Goal: Task Accomplishment & Management: Use online tool/utility

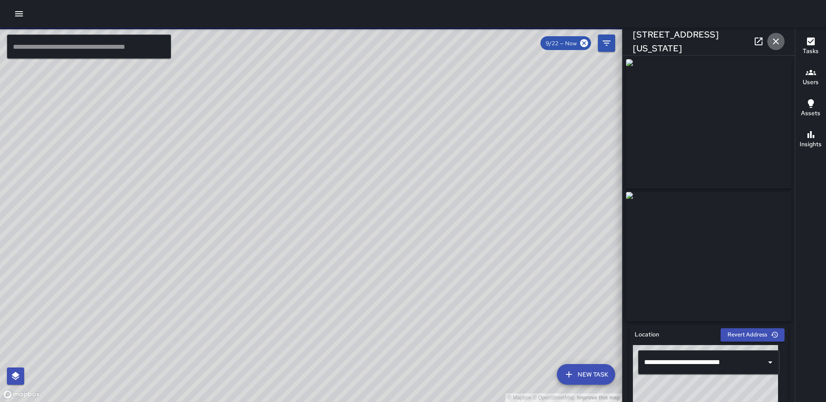
click at [775, 44] on icon "button" at bounding box center [775, 41] width 10 height 10
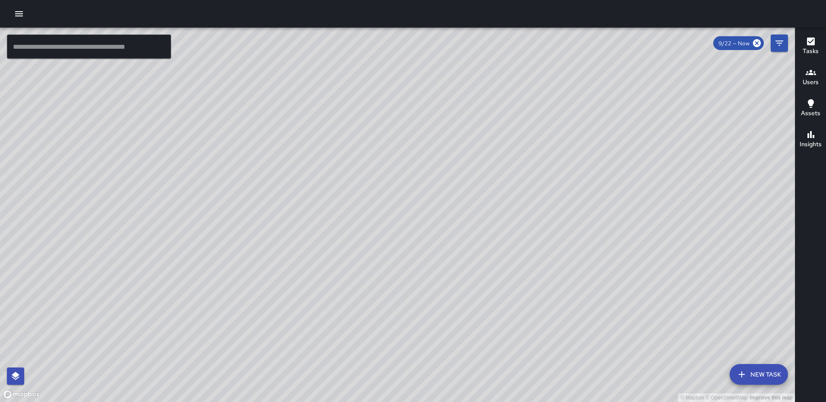
click at [509, 203] on div "© Mapbox © OpenStreetMap Improve this map WP Waverly Phillips 101 New York Aven…" at bounding box center [397, 215] width 795 height 375
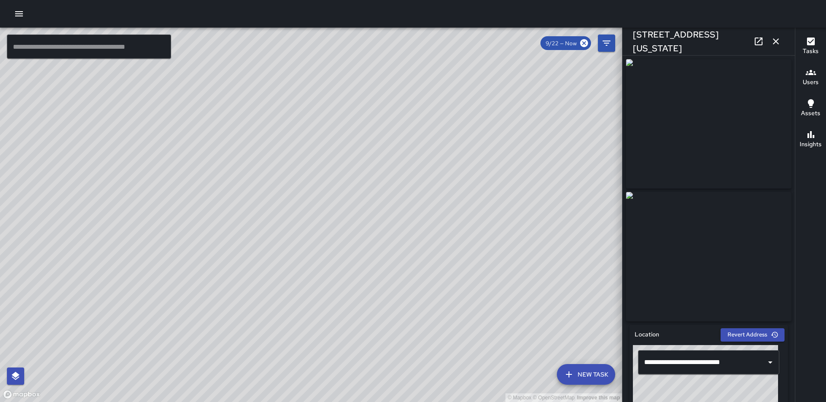
type input "**********"
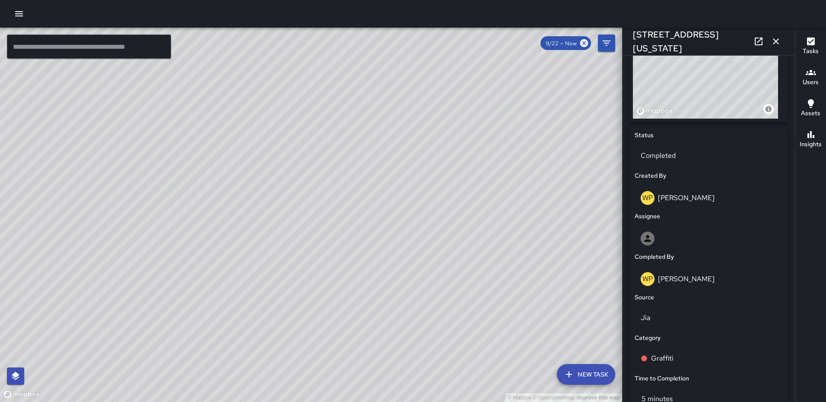
scroll to position [332, 0]
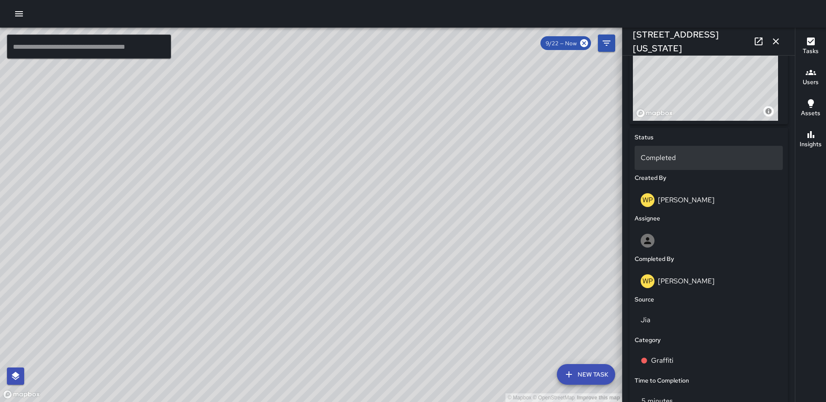
click at [660, 158] on p "Completed" at bounding box center [708, 158] width 136 height 10
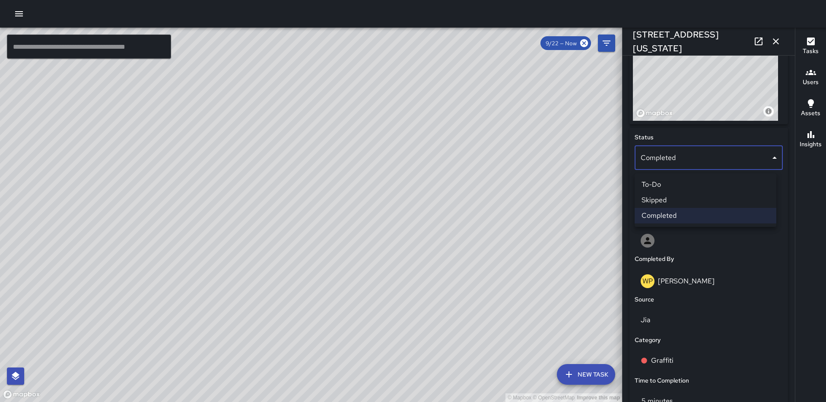
click at [667, 186] on li "To-Do" at bounding box center [705, 185] width 142 height 16
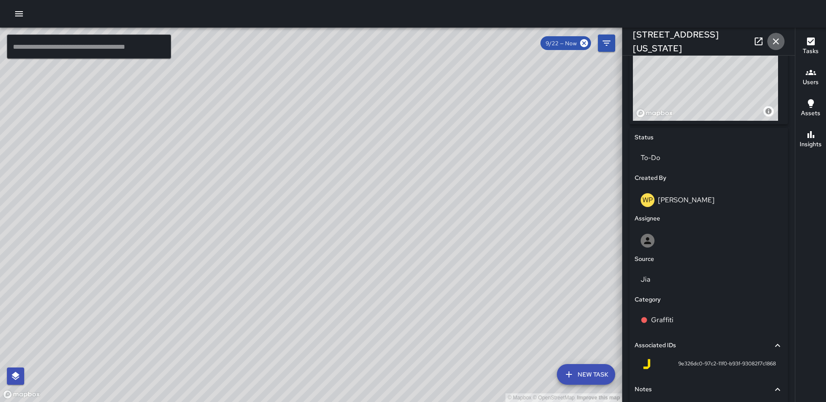
click at [776, 41] on icon "button" at bounding box center [776, 41] width 6 height 6
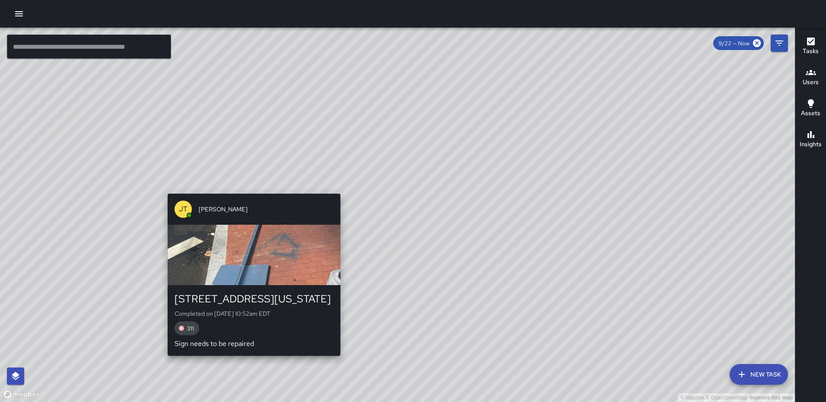
click at [335, 190] on div "JT Jeffrey Turner 100 New York Avenue Northeast Completed on 9/22/2025, 10:52am…" at bounding box center [254, 274] width 180 height 169
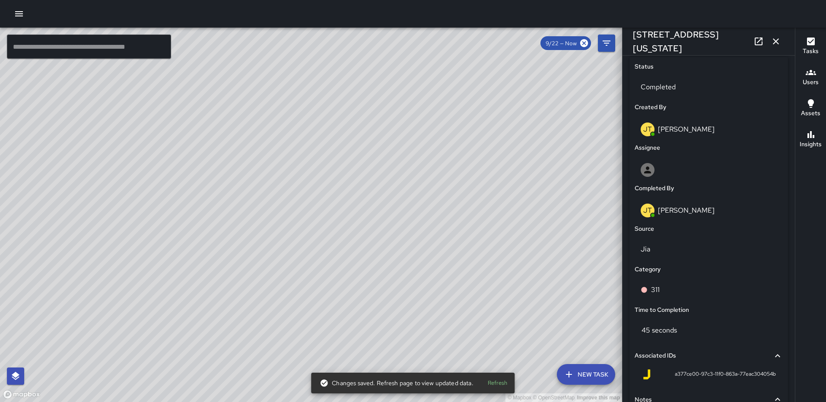
scroll to position [393, 0]
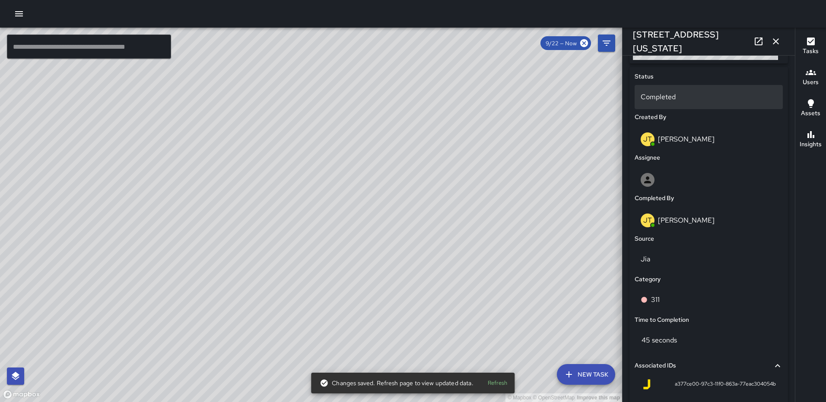
click at [689, 99] on p "Completed" at bounding box center [708, 97] width 136 height 10
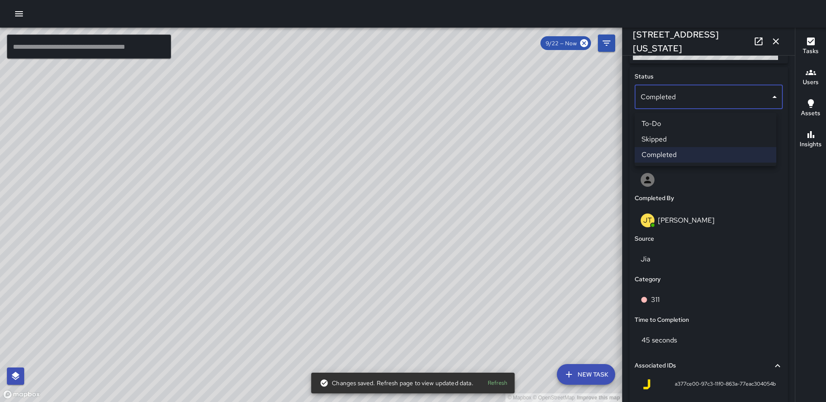
drag, startPoint x: 689, startPoint y: 136, endPoint x: 690, endPoint y: 142, distance: 6.2
click at [689, 136] on li "Skipped" at bounding box center [705, 140] width 142 height 16
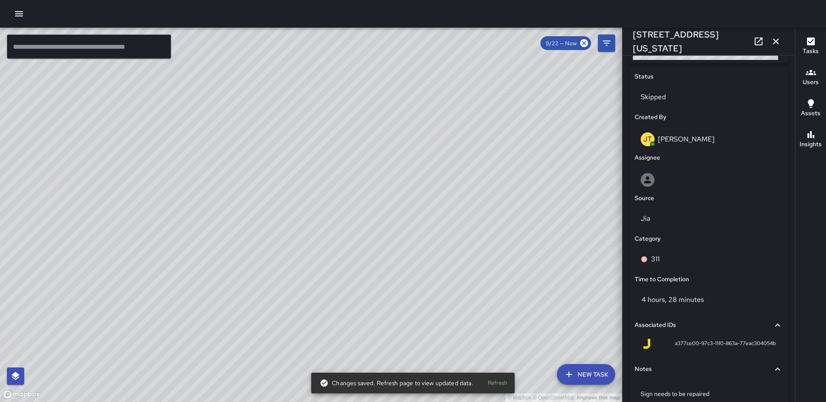
scroll to position [450, 0]
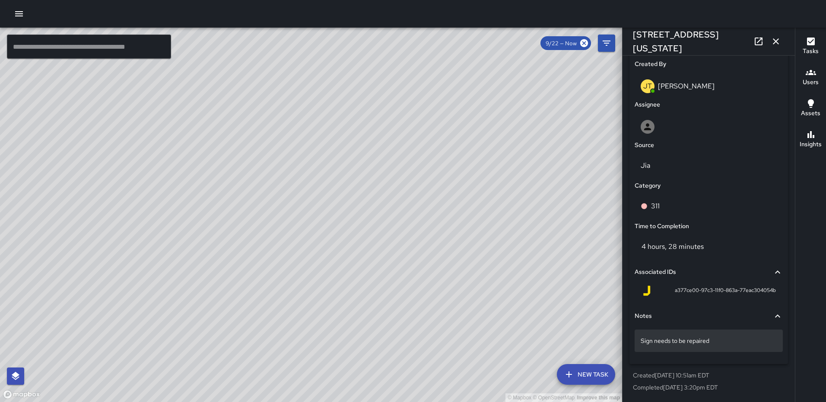
click at [734, 346] on div "Sign needs to be repaired" at bounding box center [708, 341] width 148 height 22
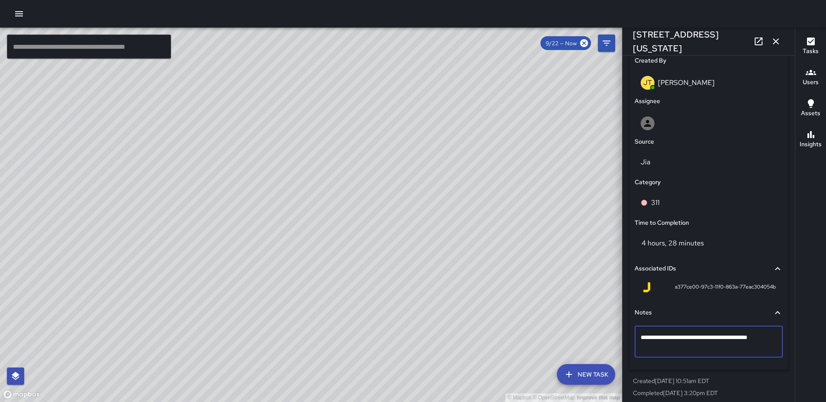
type textarea "**********"
click at [779, 46] on icon "button" at bounding box center [775, 41] width 10 height 10
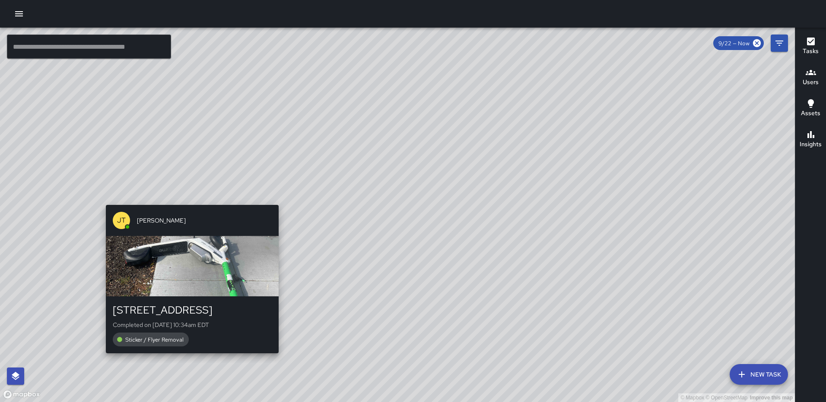
click at [275, 200] on div "© Mapbox © OpenStreetMap Improve this map JT Jeffrey Turner 1300 1st Street Nor…" at bounding box center [397, 215] width 795 height 375
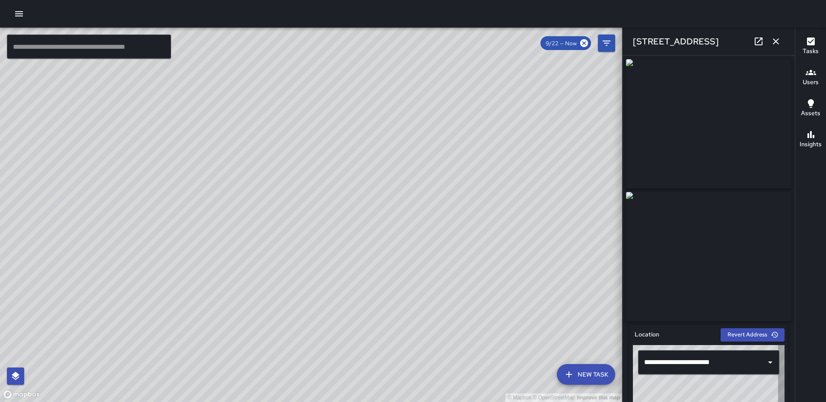
type input "**********"
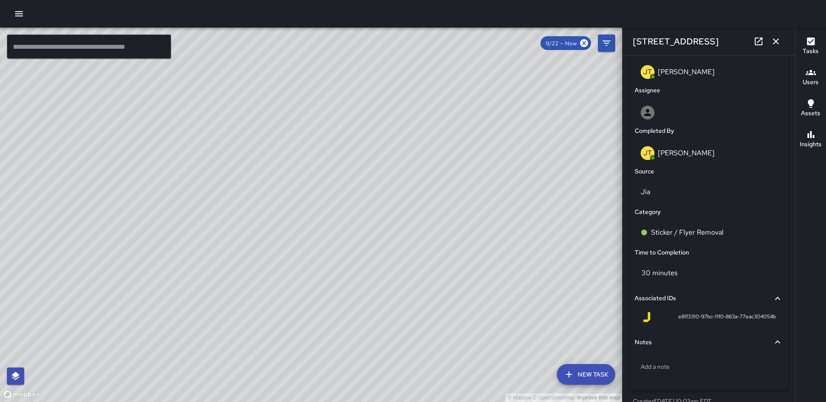
scroll to position [466, 0]
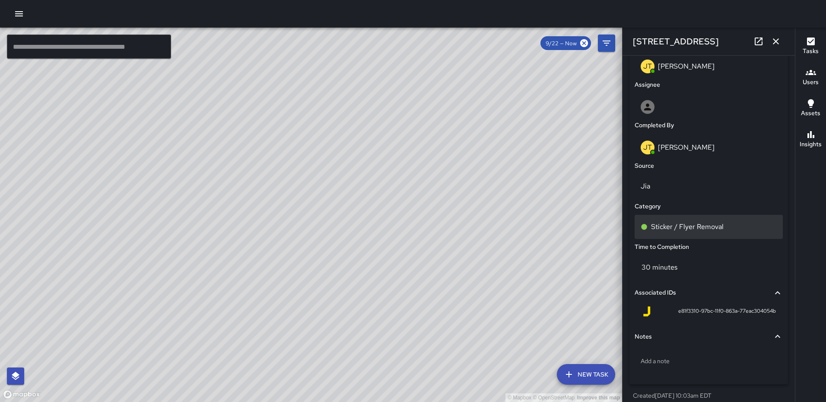
click at [716, 232] on p "Sticker / Flyer Removal" at bounding box center [687, 227] width 73 height 10
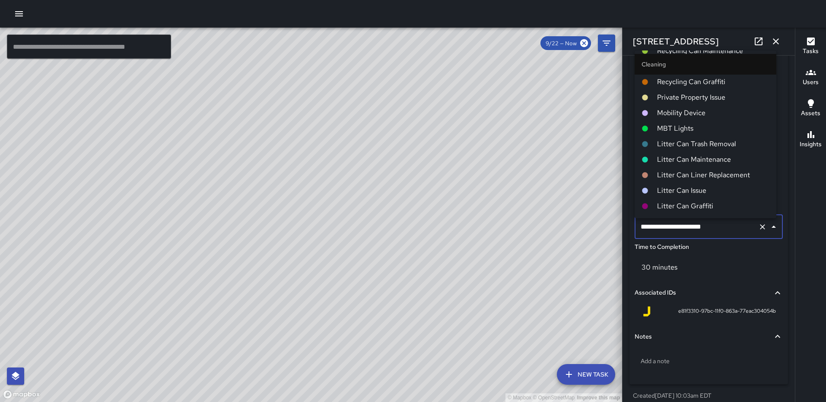
scroll to position [130, 0]
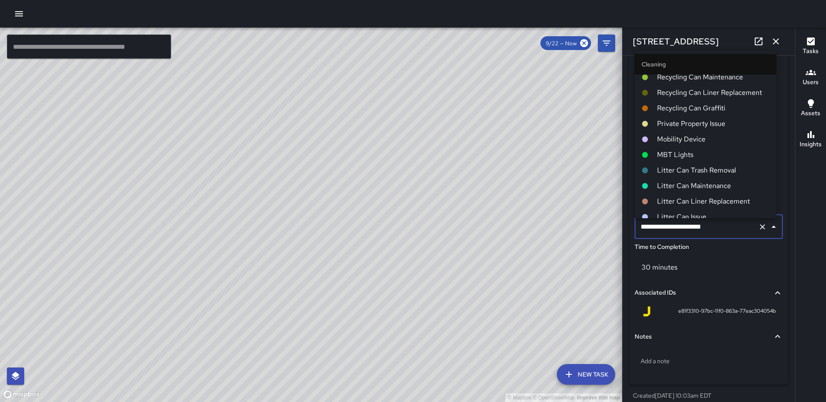
click at [699, 145] on li "Mobility Device" at bounding box center [705, 140] width 142 height 16
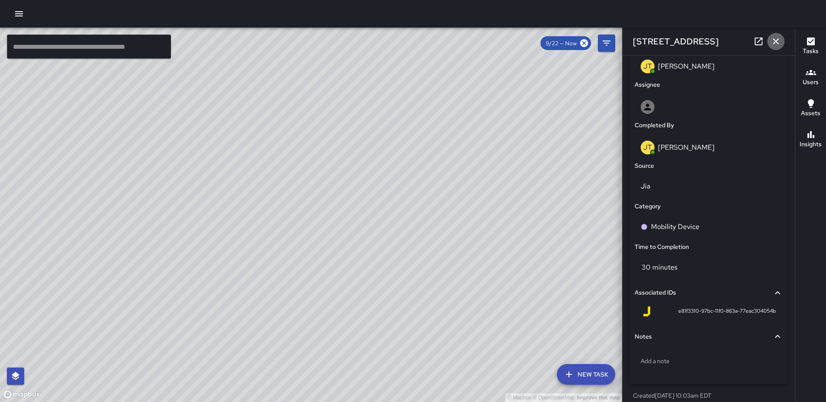
click at [773, 39] on icon "button" at bounding box center [776, 41] width 6 height 6
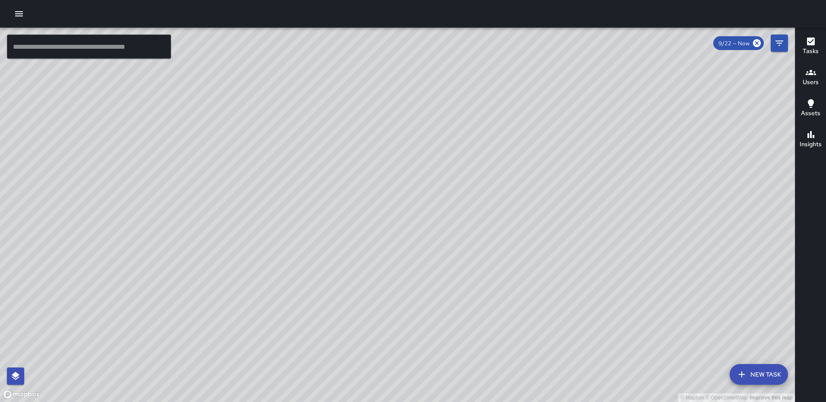
drag, startPoint x: 498, startPoint y: 225, endPoint x: 383, endPoint y: 114, distance: 159.7
click at [399, 204] on div "© Mapbox © OpenStreetMap Improve this map" at bounding box center [397, 215] width 795 height 375
click at [358, 138] on div "© Mapbox © OpenStreetMap Improve this map WP Waverly Phillips 105 Harry Thomas …" at bounding box center [397, 215] width 795 height 375
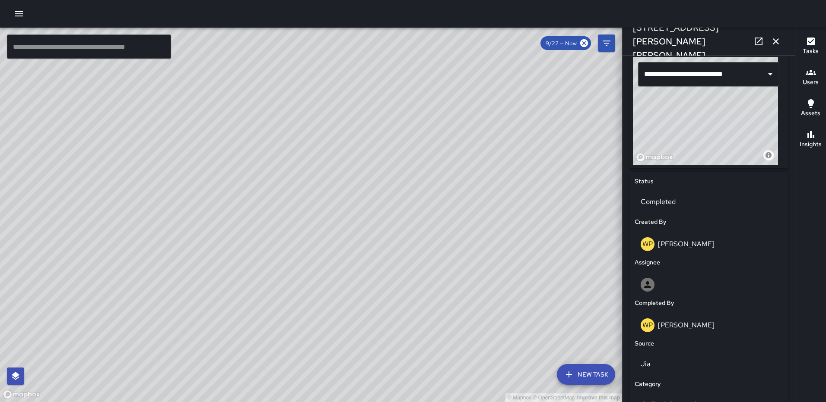
scroll to position [491, 0]
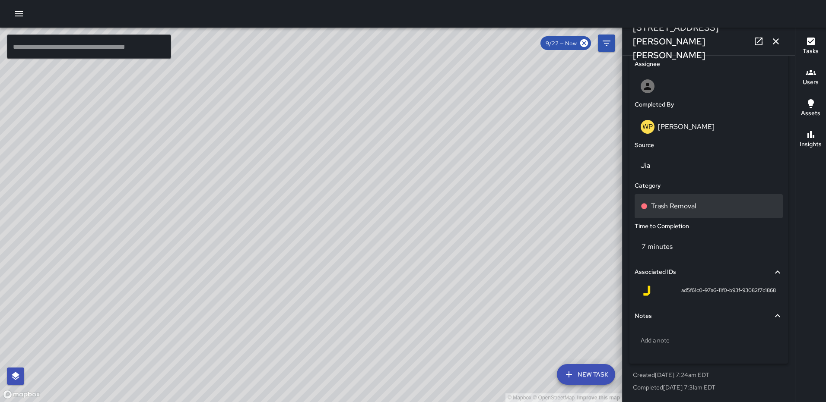
click at [672, 203] on p "Trash Removal" at bounding box center [673, 206] width 45 height 10
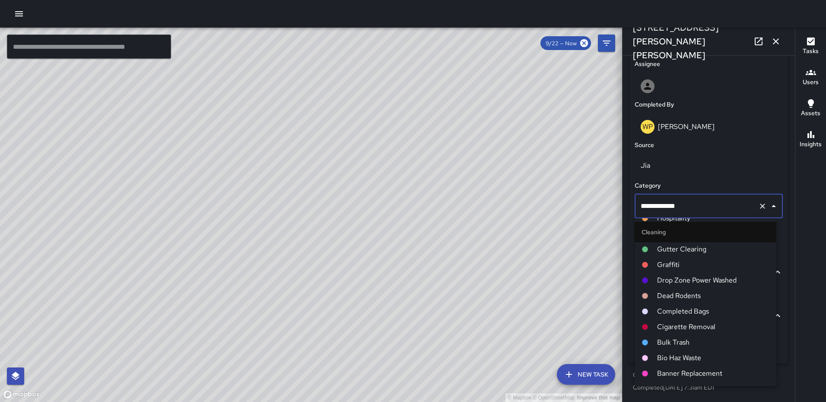
scroll to position [345, 0]
drag, startPoint x: 695, startPoint y: 307, endPoint x: 700, endPoint y: 301, distance: 8.6
click at [695, 307] on span "Completed Bags" at bounding box center [713, 309] width 112 height 10
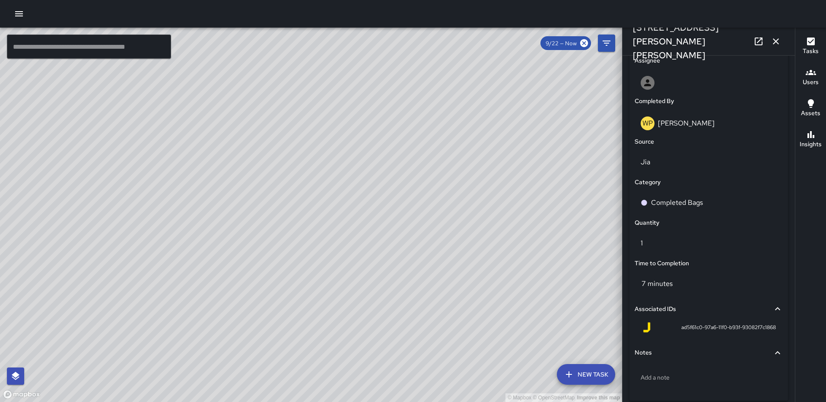
click at [772, 38] on icon "button" at bounding box center [775, 41] width 10 height 10
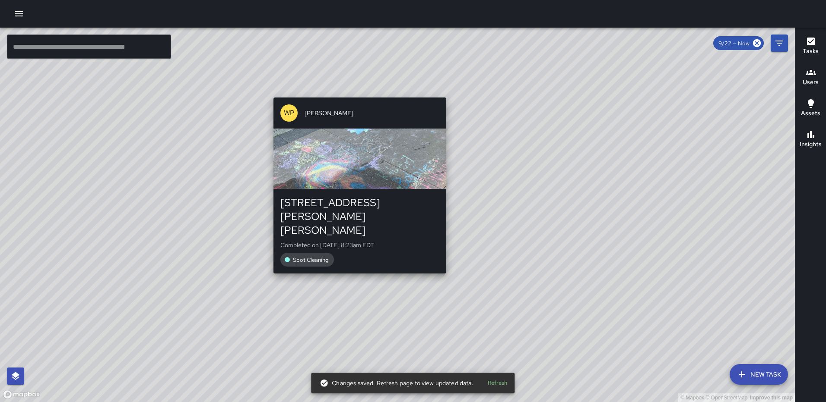
click at [444, 250] on div "© Mapbox © OpenStreetMap Improve this map WP Waverly Phillips 105 Harry Thomas …" at bounding box center [397, 215] width 795 height 375
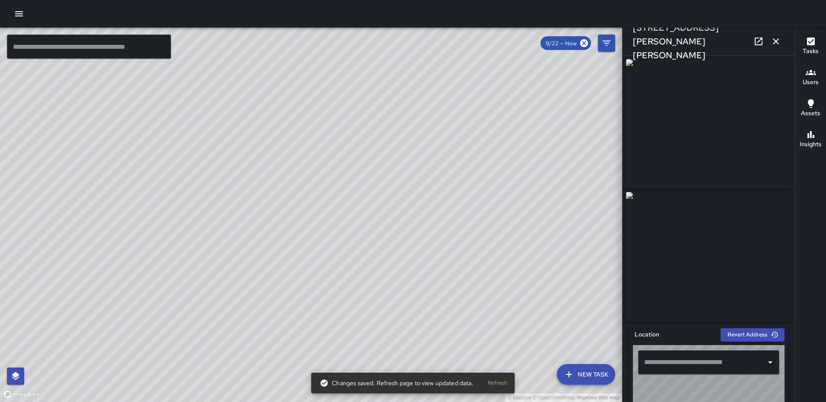
type input "**********"
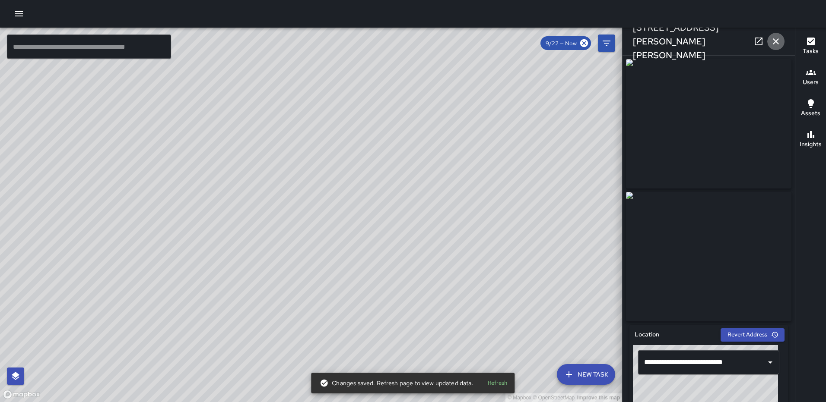
click at [773, 43] on icon "button" at bounding box center [776, 41] width 6 height 6
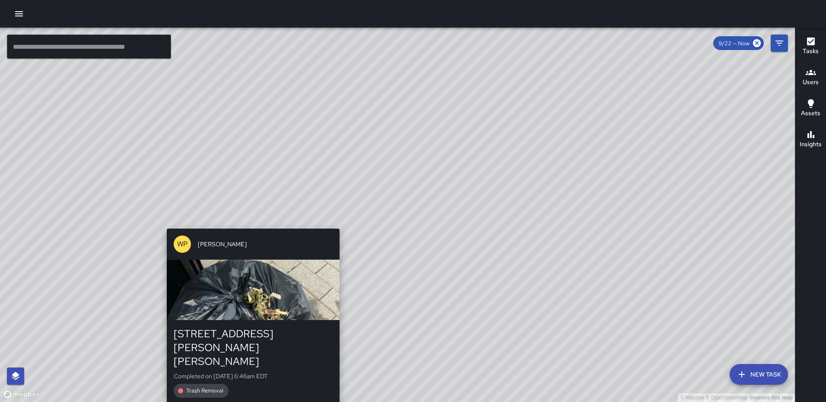
click at [334, 223] on div "© Mapbox © OpenStreetMap Improve this map WP Waverly Phillips 105 Harry Thomas …" at bounding box center [397, 215] width 795 height 375
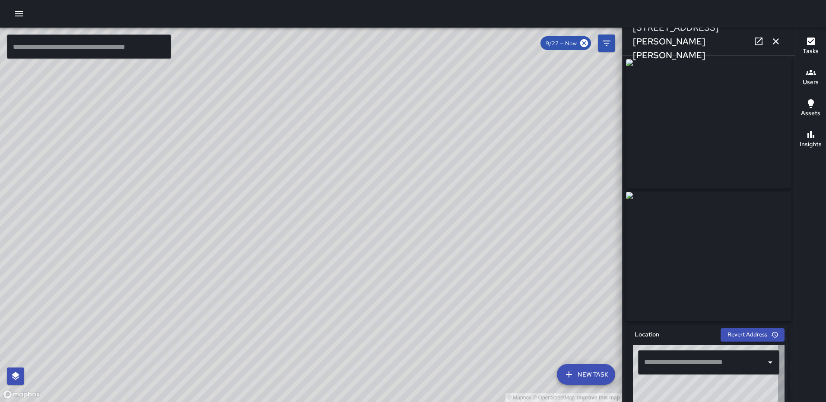
type input "**********"
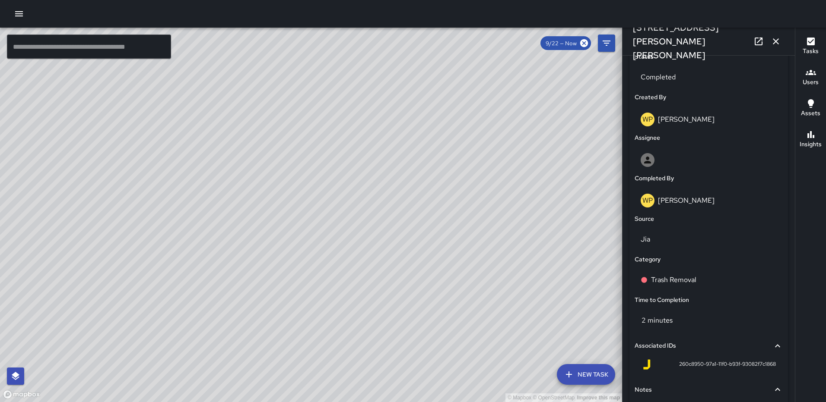
scroll to position [412, 0]
click at [701, 279] on div "Trash Removal" at bounding box center [708, 281] width 136 height 10
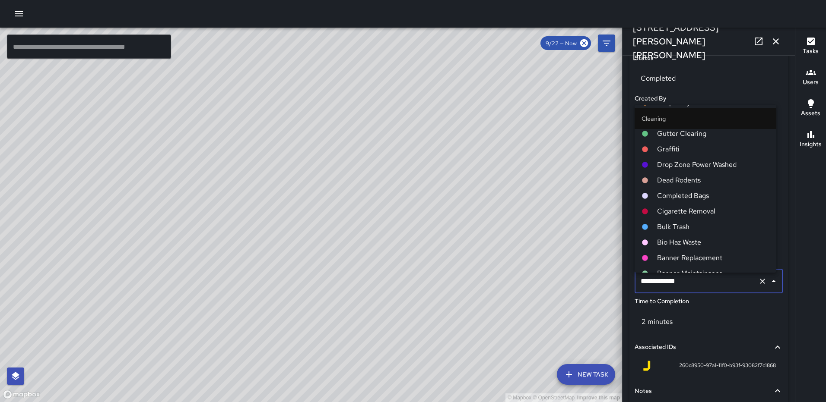
scroll to position [345, 0]
click at [688, 193] on span "Completed Bags" at bounding box center [713, 195] width 112 height 10
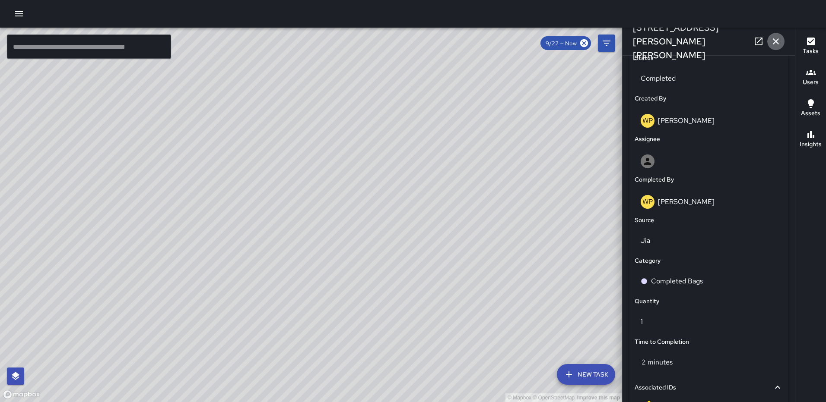
click at [773, 38] on icon "button" at bounding box center [775, 41] width 10 height 10
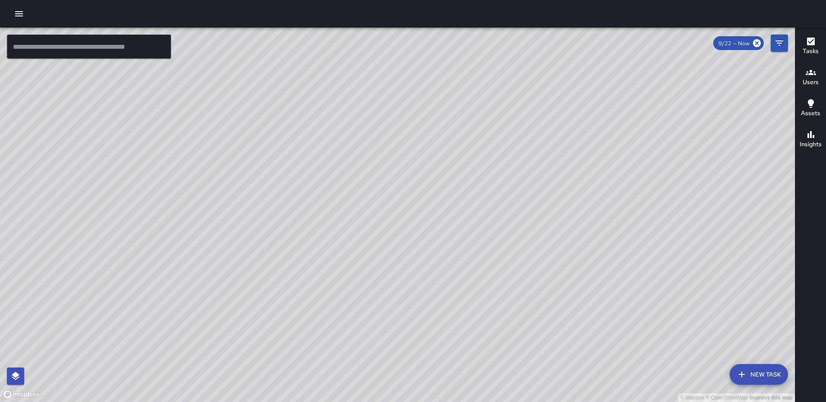
drag, startPoint x: 363, startPoint y: 209, endPoint x: 363, endPoint y: 178, distance: 31.1
click at [363, 178] on div "© Mapbox © OpenStreetMap Improve this map" at bounding box center [397, 215] width 795 height 375
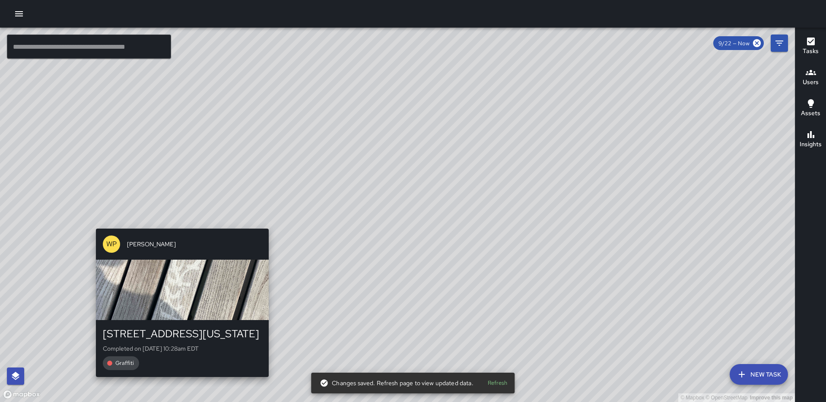
click at [179, 221] on div "© Mapbox © OpenStreetMap Improve this map WP Waverly Phillips 100 New York Aven…" at bounding box center [397, 215] width 795 height 375
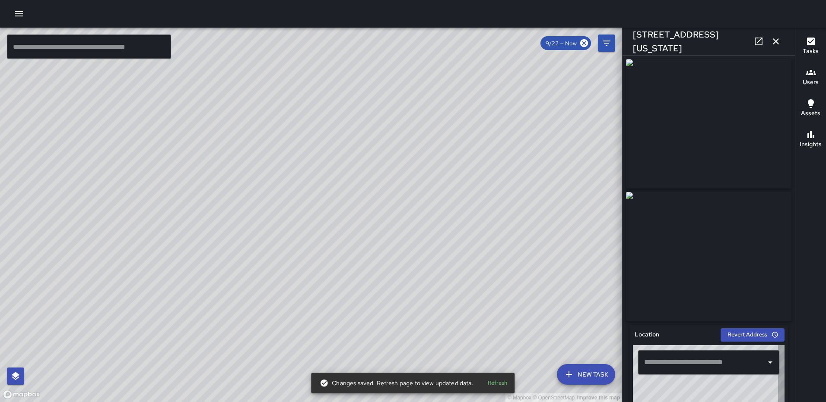
type input "**********"
click at [775, 37] on icon "button" at bounding box center [775, 41] width 10 height 10
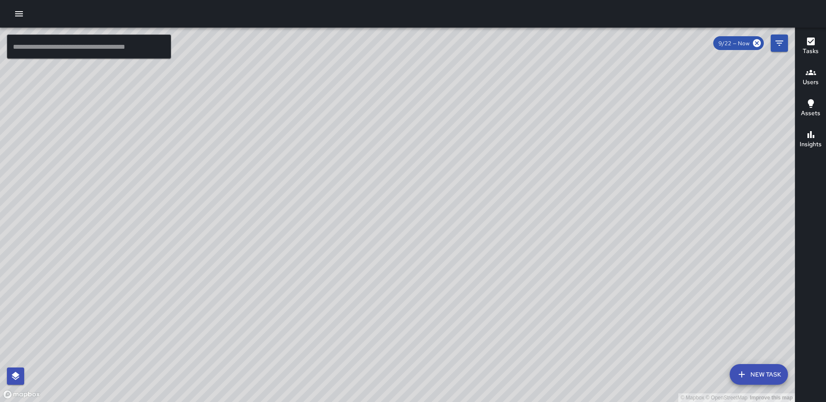
click at [622, 332] on div "© Mapbox © OpenStreetMap Improve this map RL Ruben Lechuga 1335 2nd Street Nort…" at bounding box center [397, 215] width 795 height 375
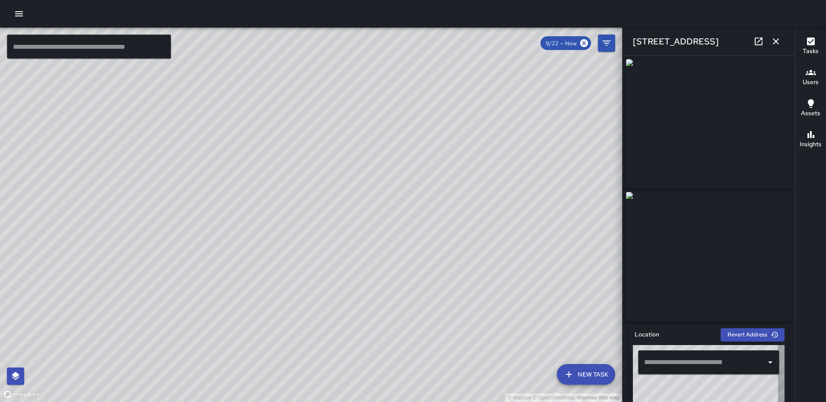
type input "**********"
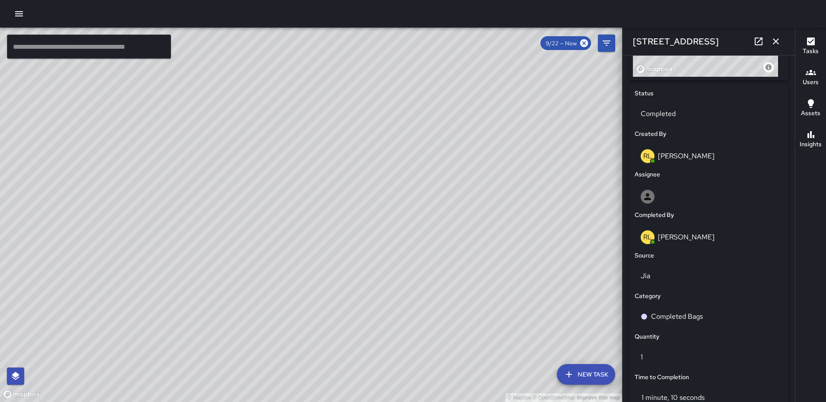
scroll to position [531, 0]
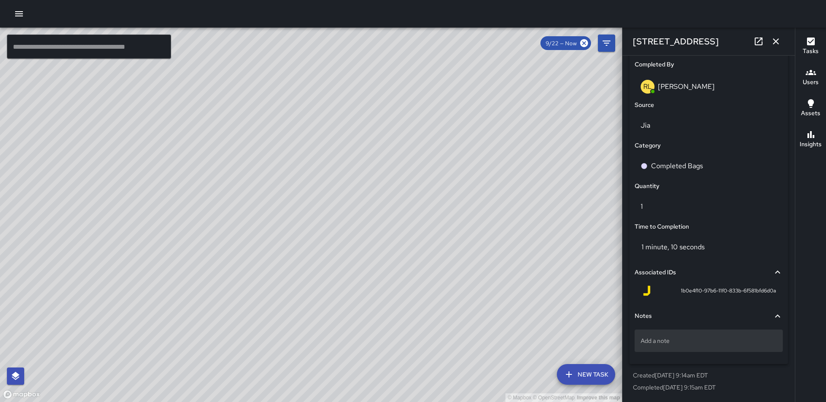
click at [694, 348] on div "Add a note" at bounding box center [708, 341] width 148 height 22
type textarea "**********"
click at [776, 32] on div "1335 2nd Street Northeast" at bounding box center [708, 42] width 172 height 28
click at [775, 42] on icon "button" at bounding box center [776, 41] width 6 height 6
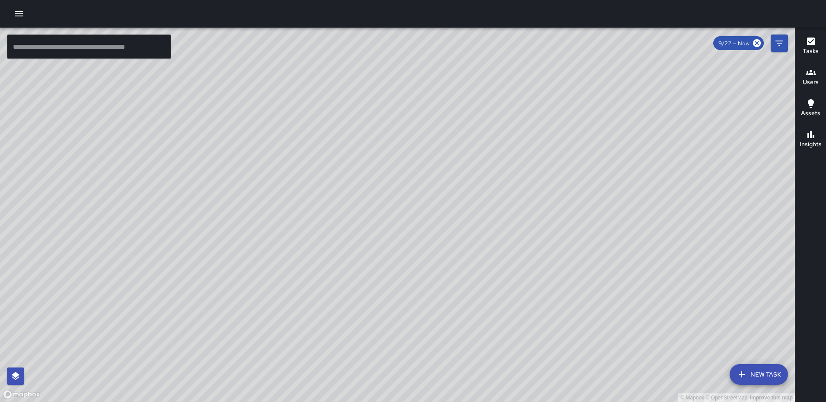
drag, startPoint x: 384, startPoint y: 251, endPoint x: 498, endPoint y: 249, distance: 114.5
click at [498, 249] on div "© Mapbox © OpenStreetMap Improve this map" at bounding box center [397, 215] width 795 height 375
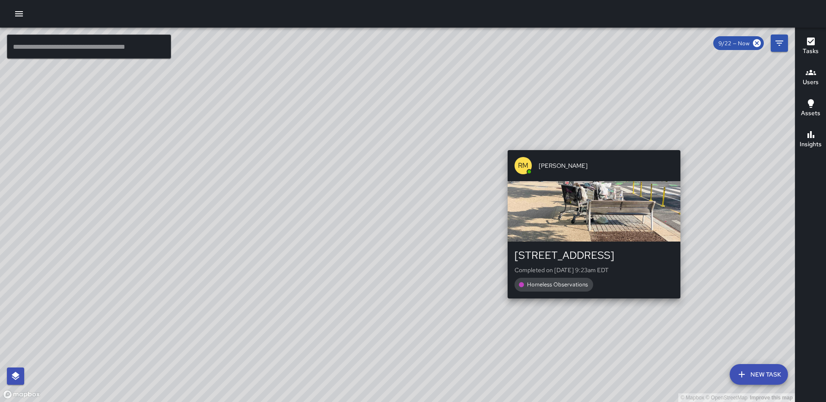
click at [591, 146] on div "© Mapbox © OpenStreetMap Improve this map RM Rodney Mcneil 331 N Street Northea…" at bounding box center [397, 215] width 795 height 375
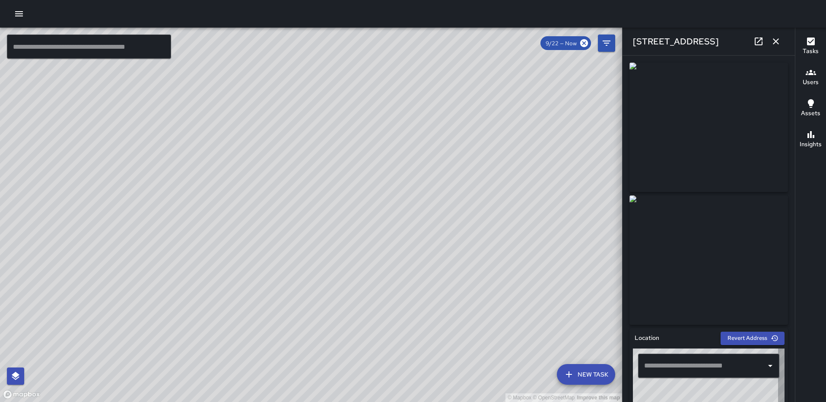
type input "**********"
click at [754, 44] on icon at bounding box center [758, 42] width 8 height 8
click at [772, 40] on icon "button" at bounding box center [775, 41] width 10 height 10
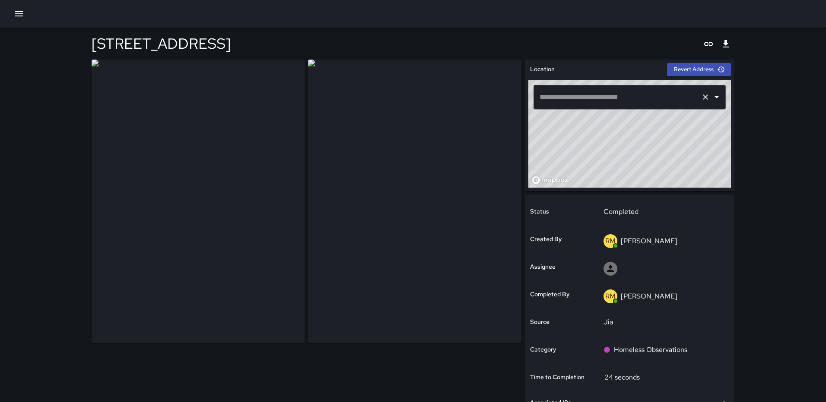
type input "**********"
